Goal: Transaction & Acquisition: Purchase product/service

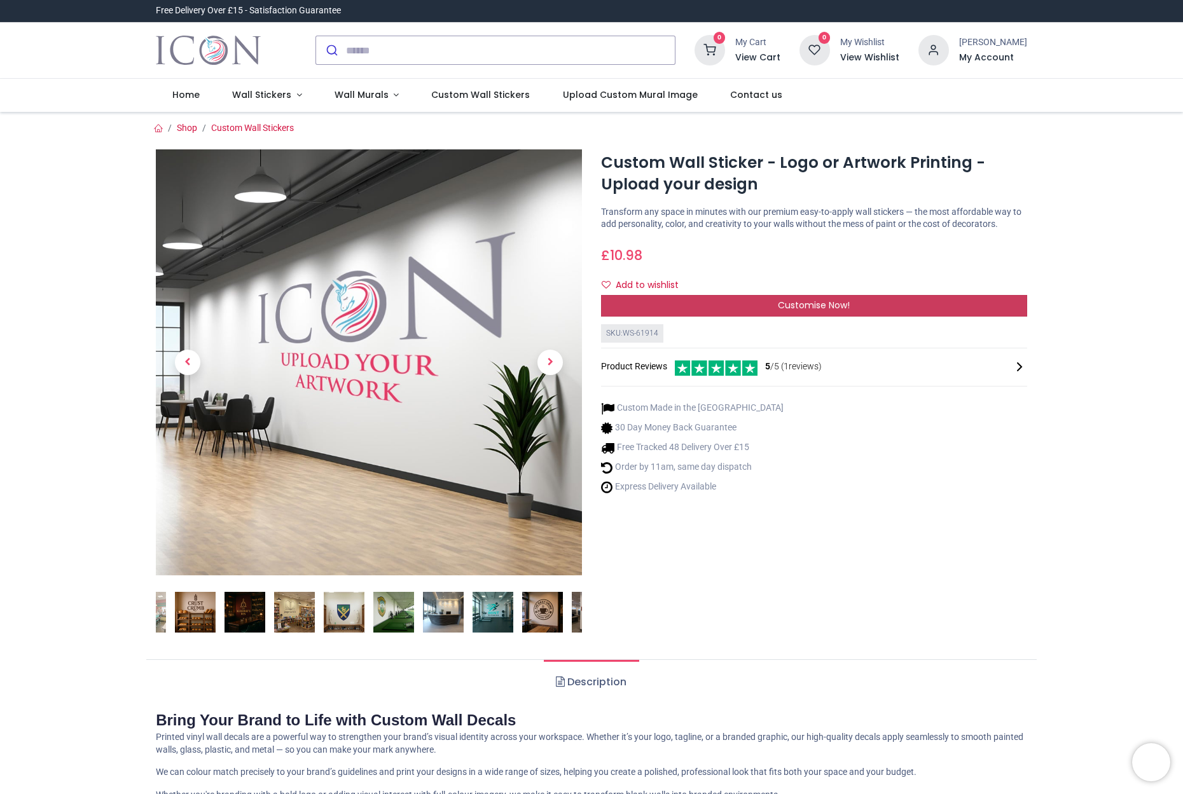
click at [804, 312] on span "Customise Now!" at bounding box center [814, 305] width 72 height 13
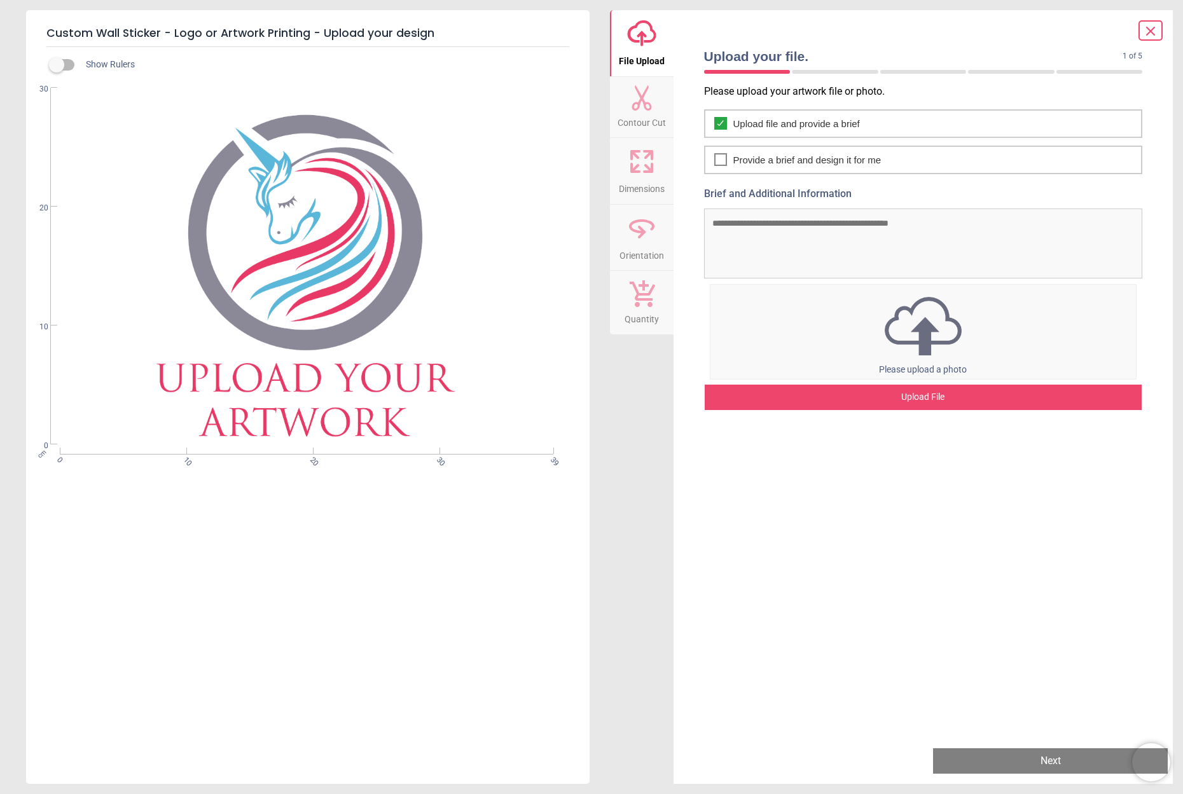
click at [920, 395] on div "Upload File" at bounding box center [924, 397] width 438 height 25
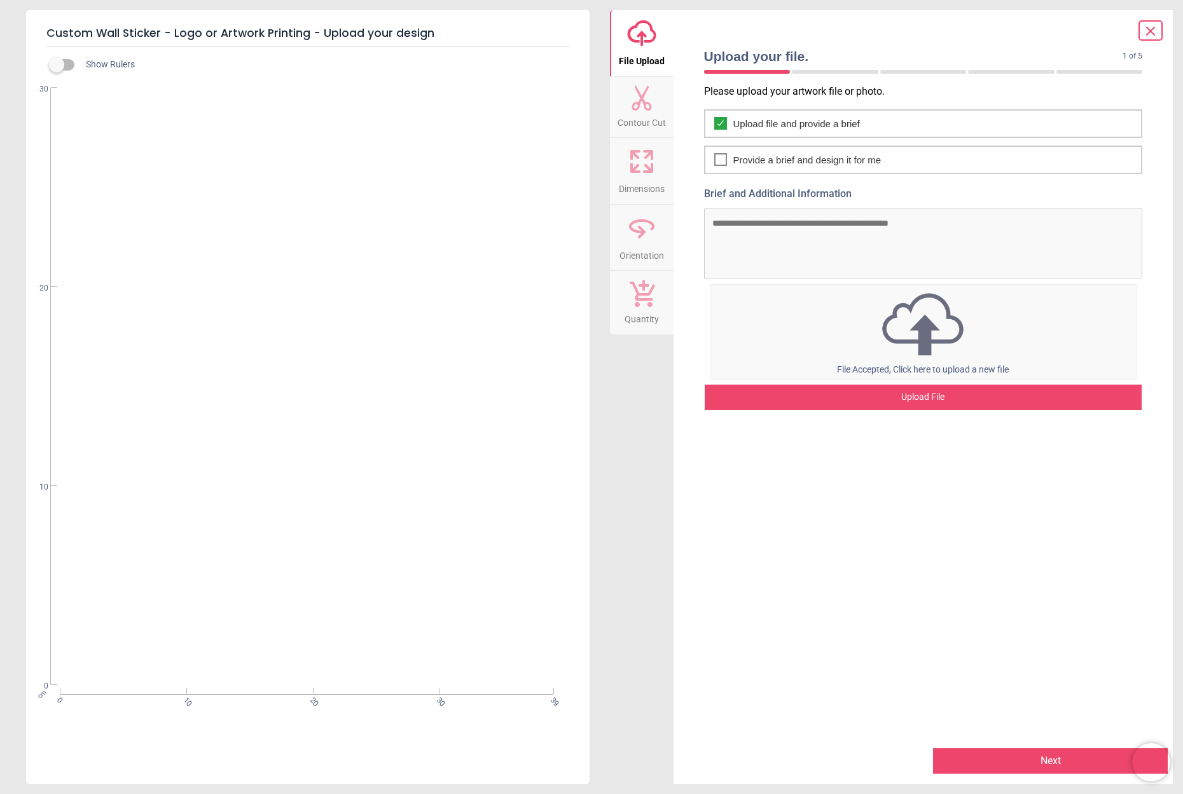
click at [1036, 759] on button "Next" at bounding box center [1050, 761] width 235 height 25
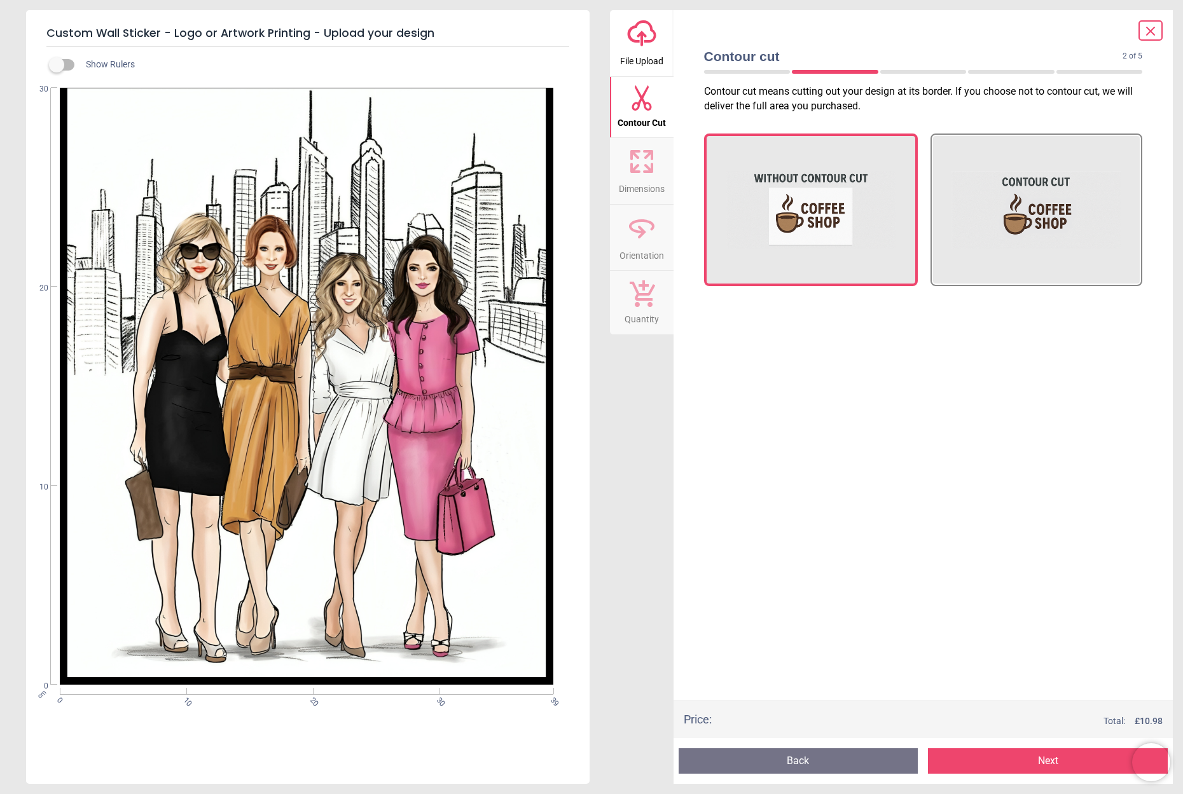
click at [1044, 759] on button "Next" at bounding box center [1048, 761] width 240 height 25
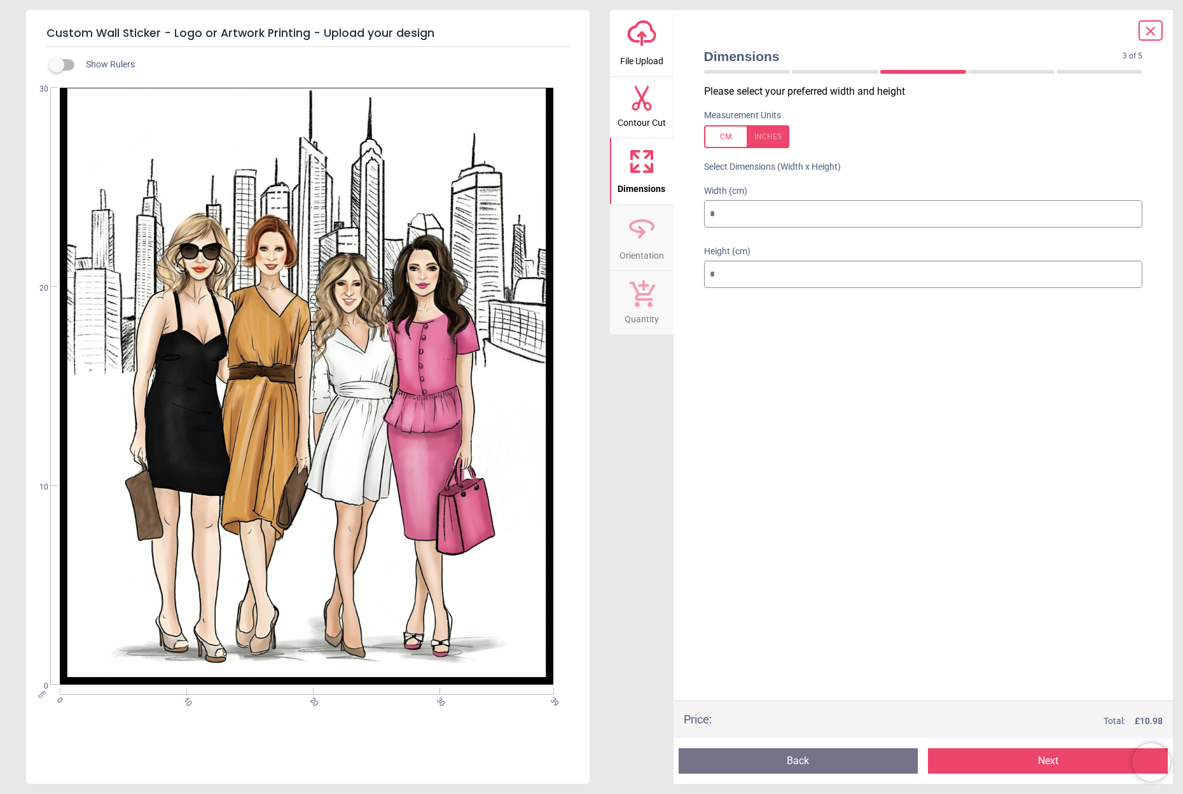
drag, startPoint x: 753, startPoint y: 213, endPoint x: 669, endPoint y: 200, distance: 84.3
click at [669, 200] on div "upload-cloud-line File Upload Contour Cut Dimensions Orientation Quantity Dimen…" at bounding box center [892, 397] width 564 height 774
type input "*"
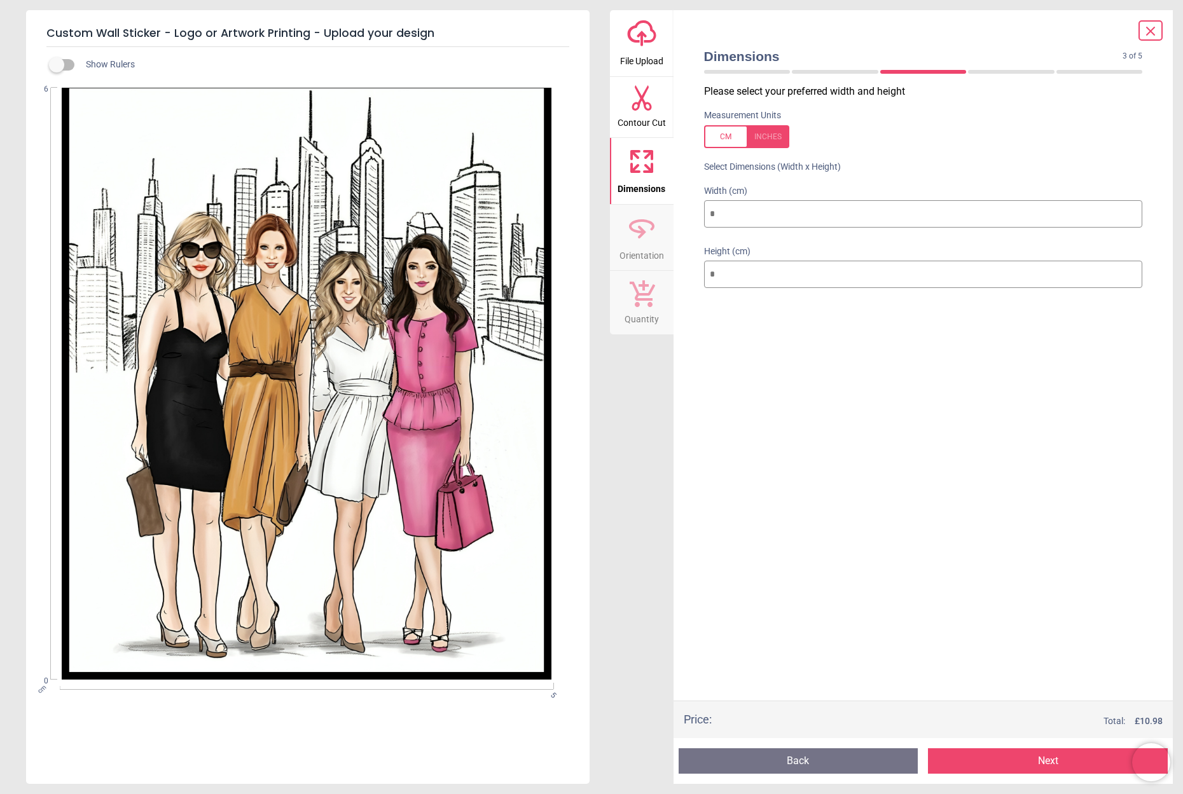
type input "**"
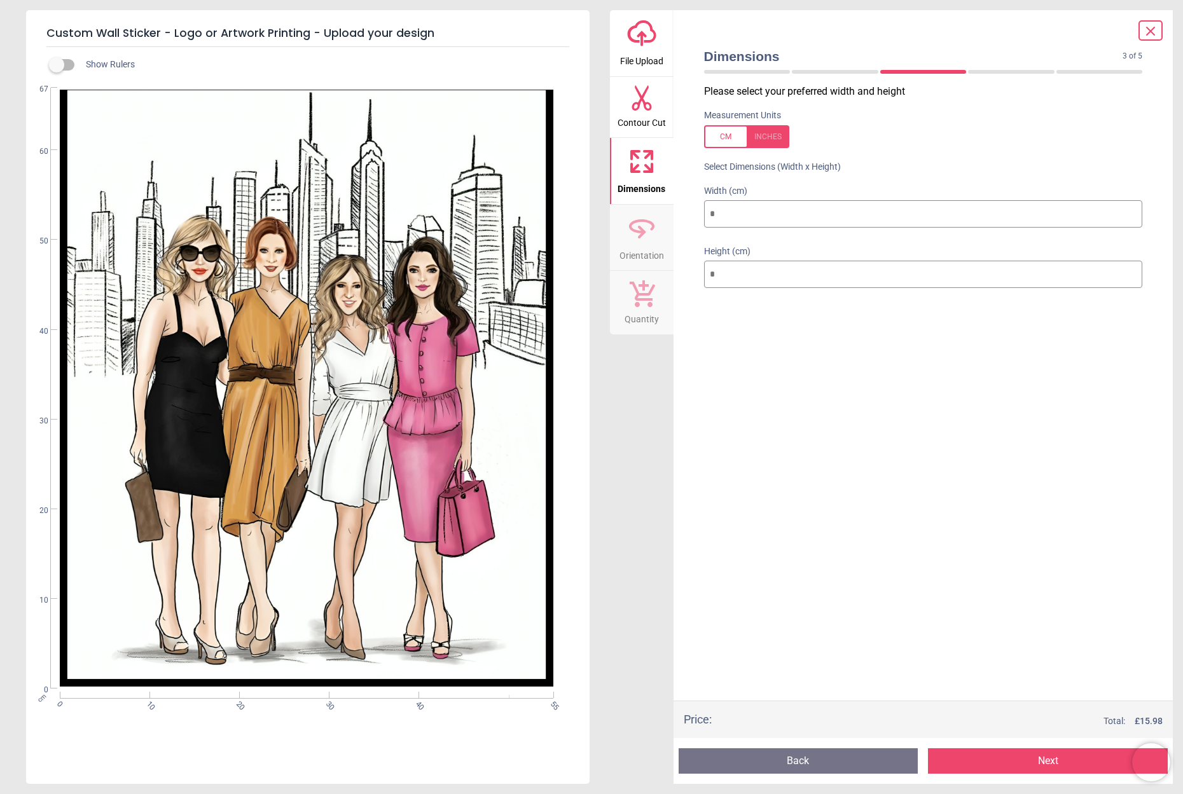
type input "**"
click at [1035, 761] on button "Next" at bounding box center [1048, 761] width 240 height 25
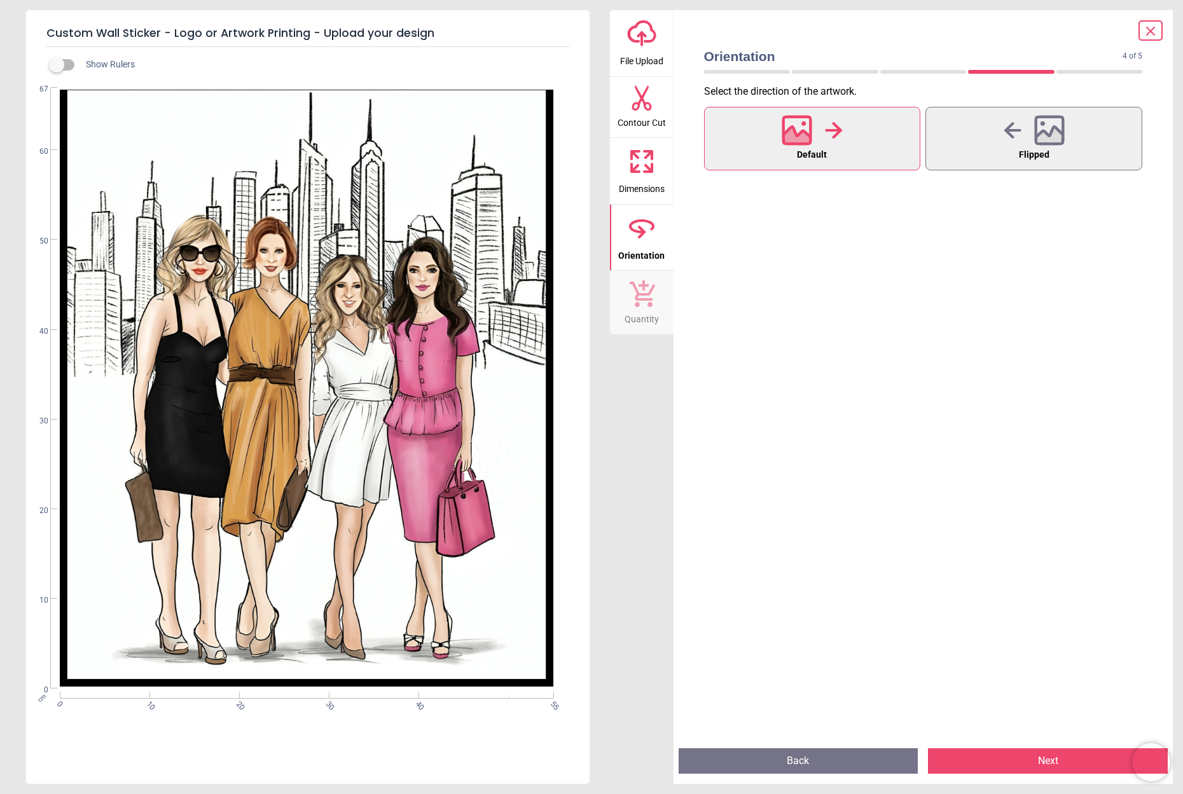
click at [1031, 757] on button "Next" at bounding box center [1048, 761] width 240 height 25
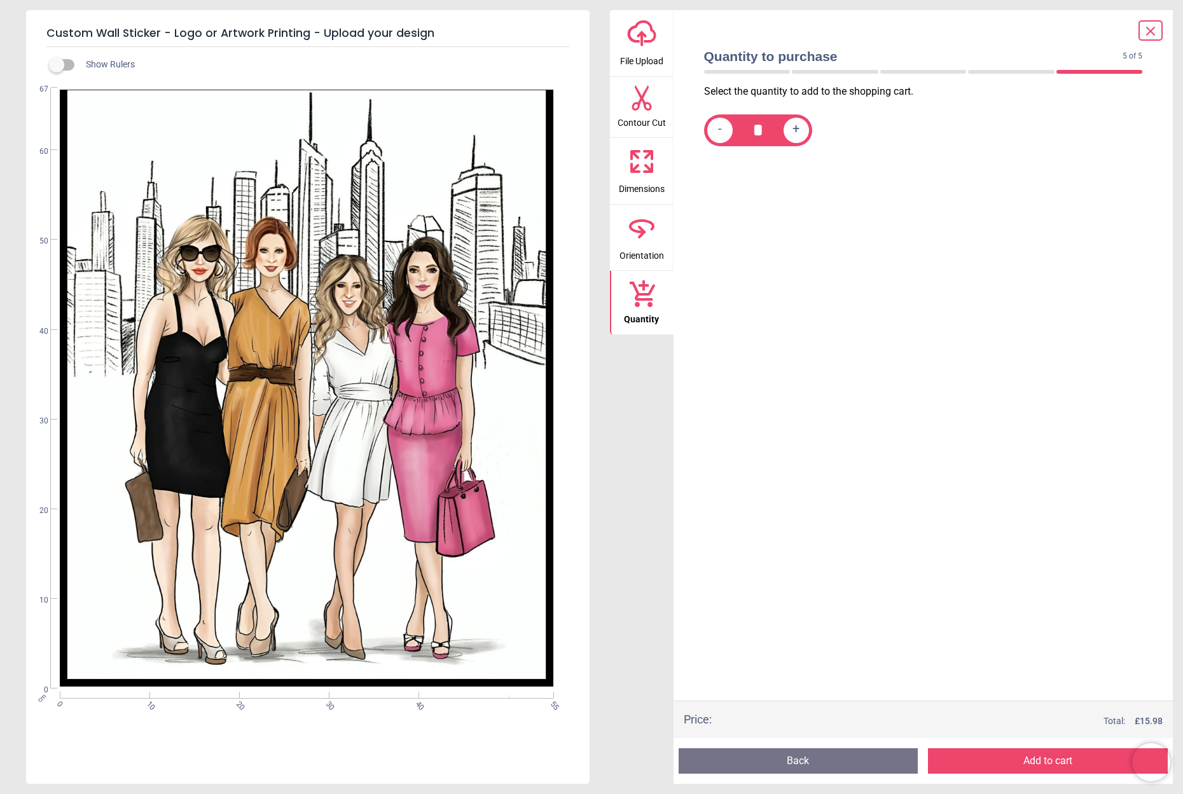
click at [1031, 760] on button "Add to cart" at bounding box center [1048, 761] width 240 height 25
